Goal: Transaction & Acquisition: Download file/media

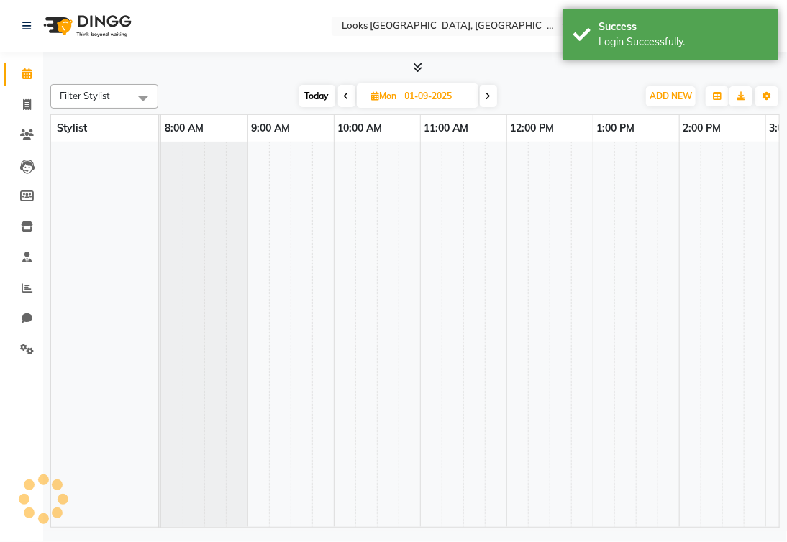
select select "en"
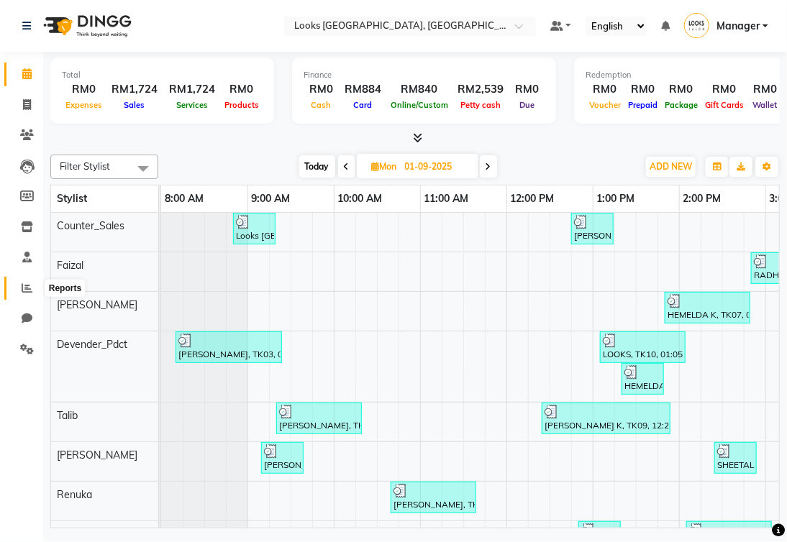
click at [25, 288] on icon at bounding box center [27, 288] width 11 height 11
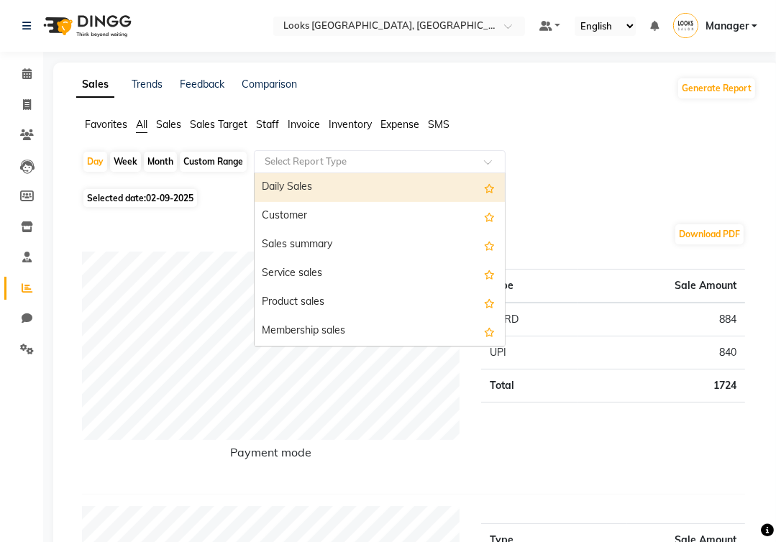
click at [281, 163] on input "text" at bounding box center [365, 162] width 207 height 14
click at [293, 190] on div "Daily Sales" at bounding box center [380, 187] width 250 height 29
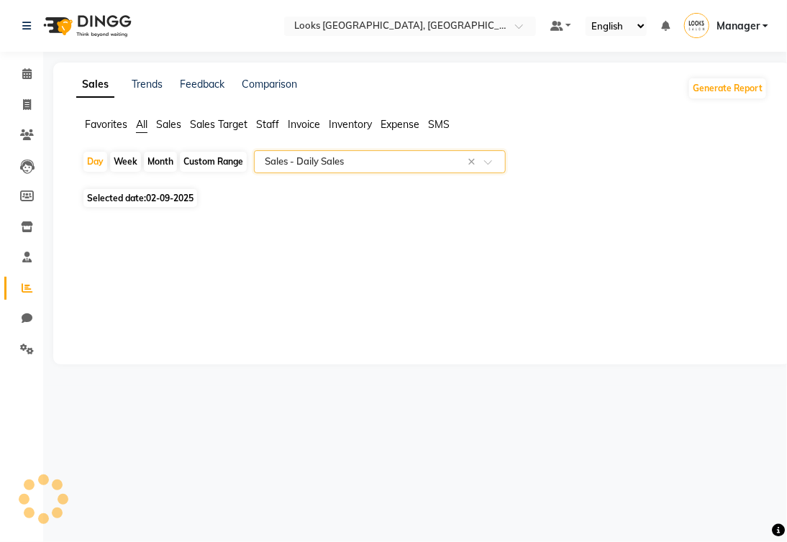
select select "full_report"
select select "csv"
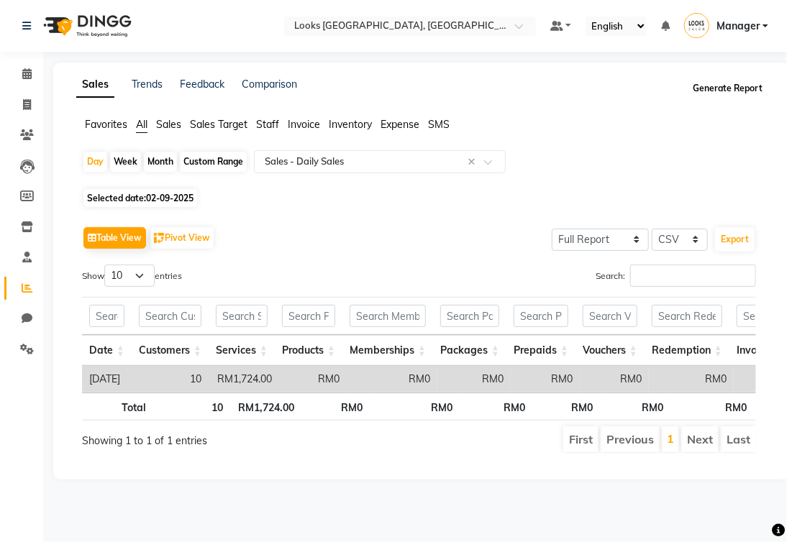
click at [705, 91] on button "Generate Report" at bounding box center [727, 88] width 77 height 20
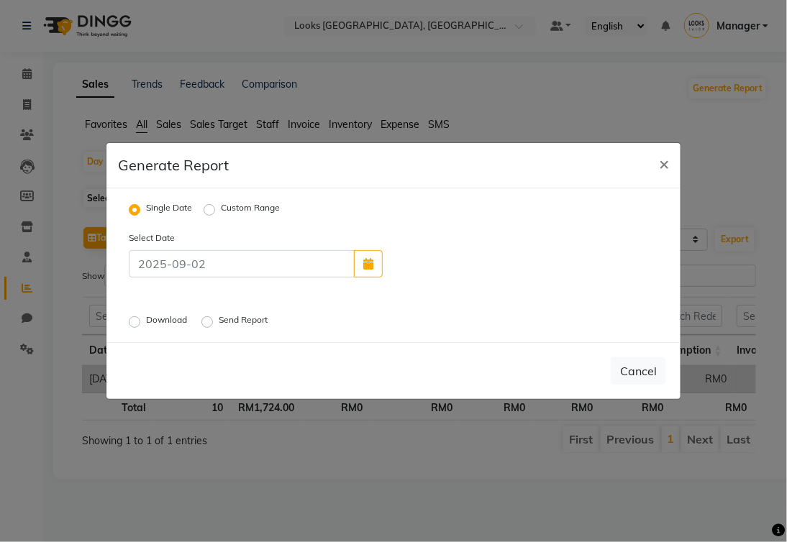
click at [146, 327] on label "Download" at bounding box center [168, 322] width 44 height 17
click at [132, 327] on input "Download" at bounding box center [137, 322] width 10 height 10
radio input "true"
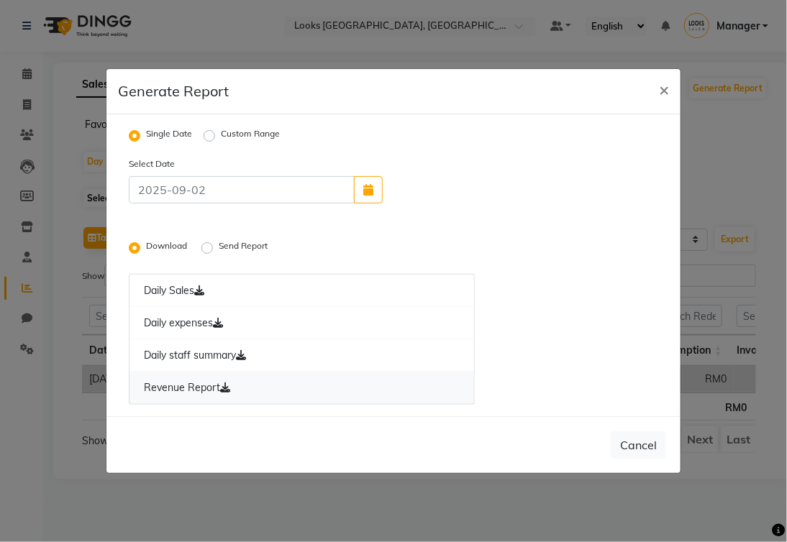
click at [188, 386] on link "Revenue Report" at bounding box center [302, 388] width 346 height 33
click at [161, 390] on link "Revenue Report" at bounding box center [302, 388] width 346 height 33
